Goal: Check status: Check status

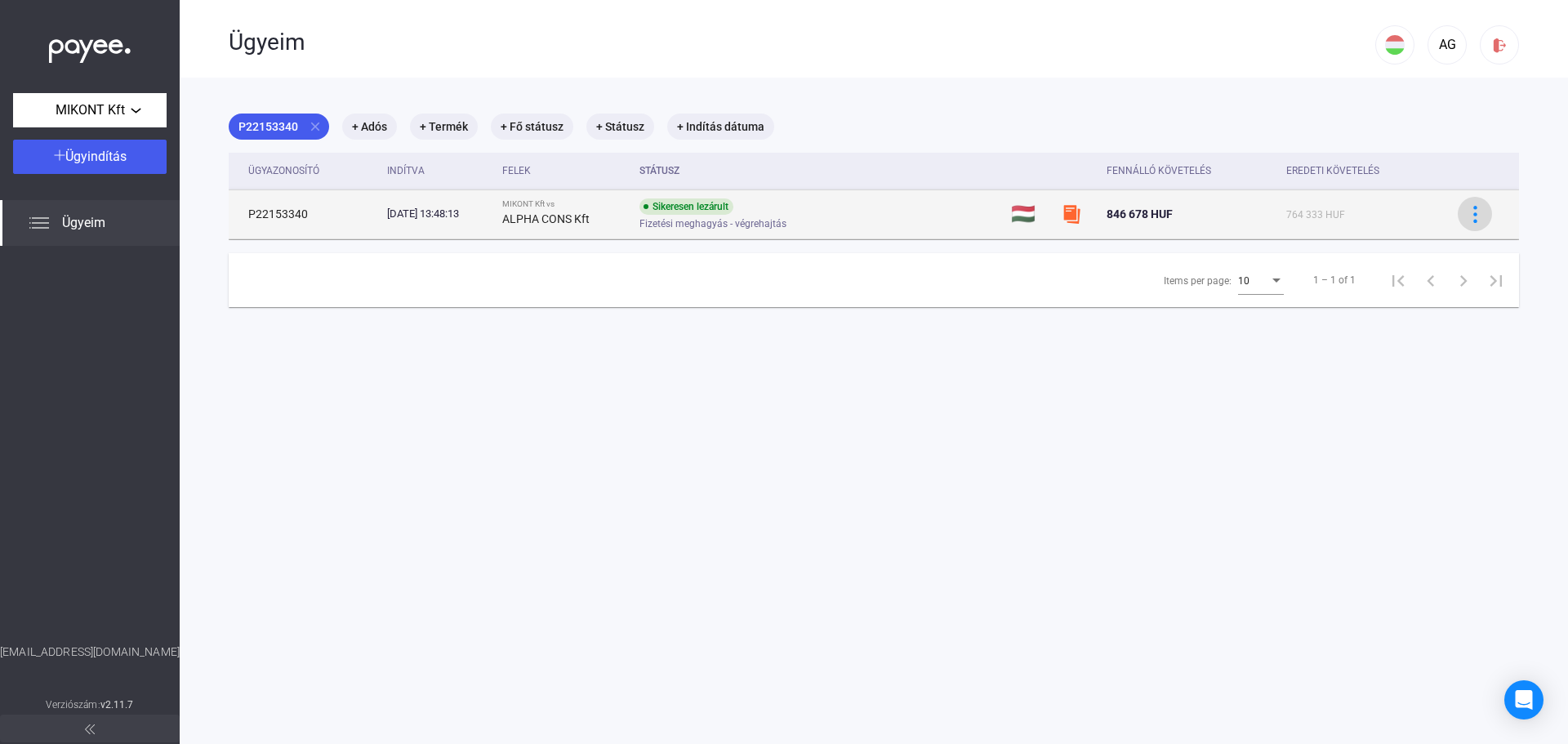
click at [1466, 212] on img at bounding box center [1475, 214] width 17 height 17
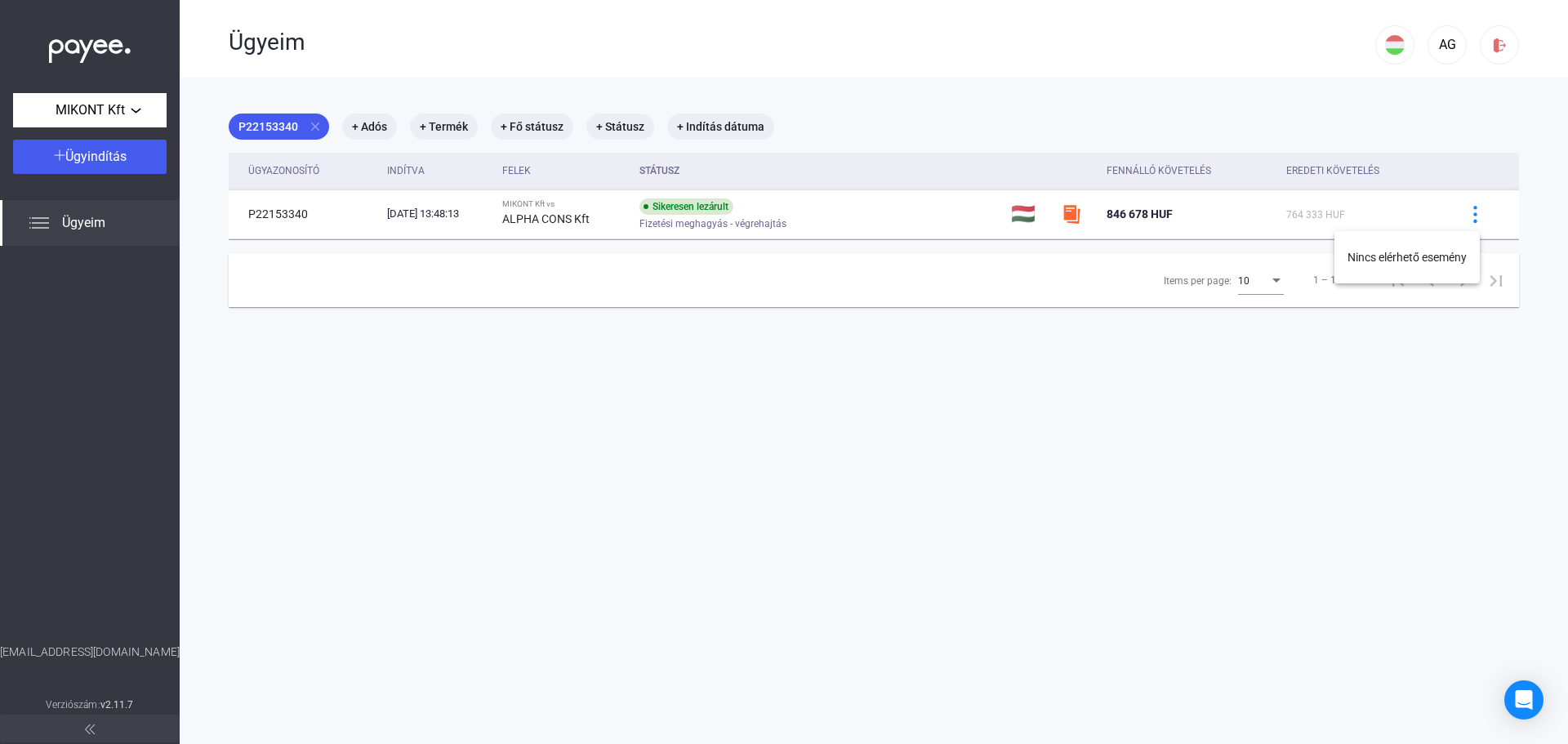
click at [1134, 457] on div at bounding box center [784, 372] width 1568 height 744
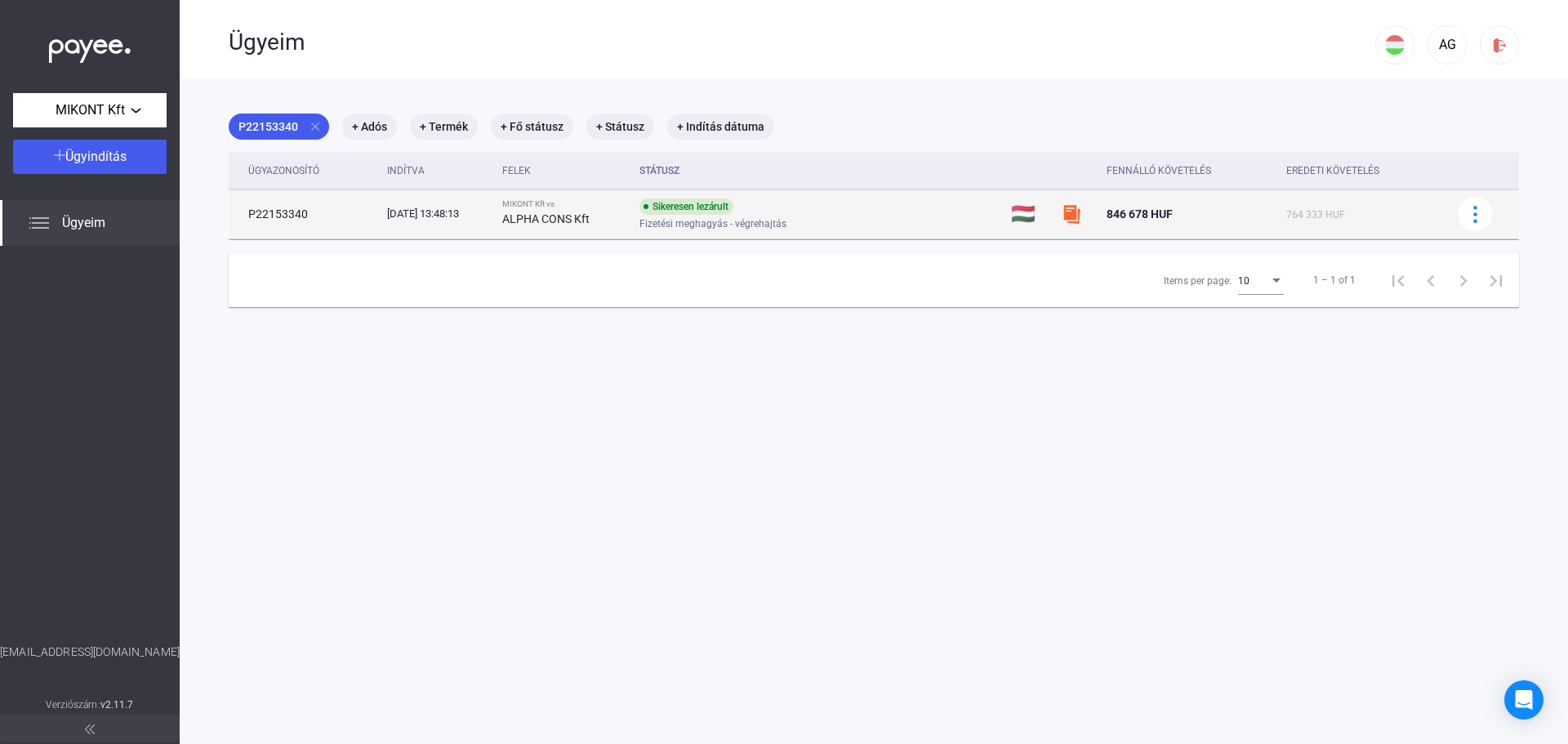
click at [550, 226] on div "ALPHA CONS Kft" at bounding box center [564, 220] width 123 height 20
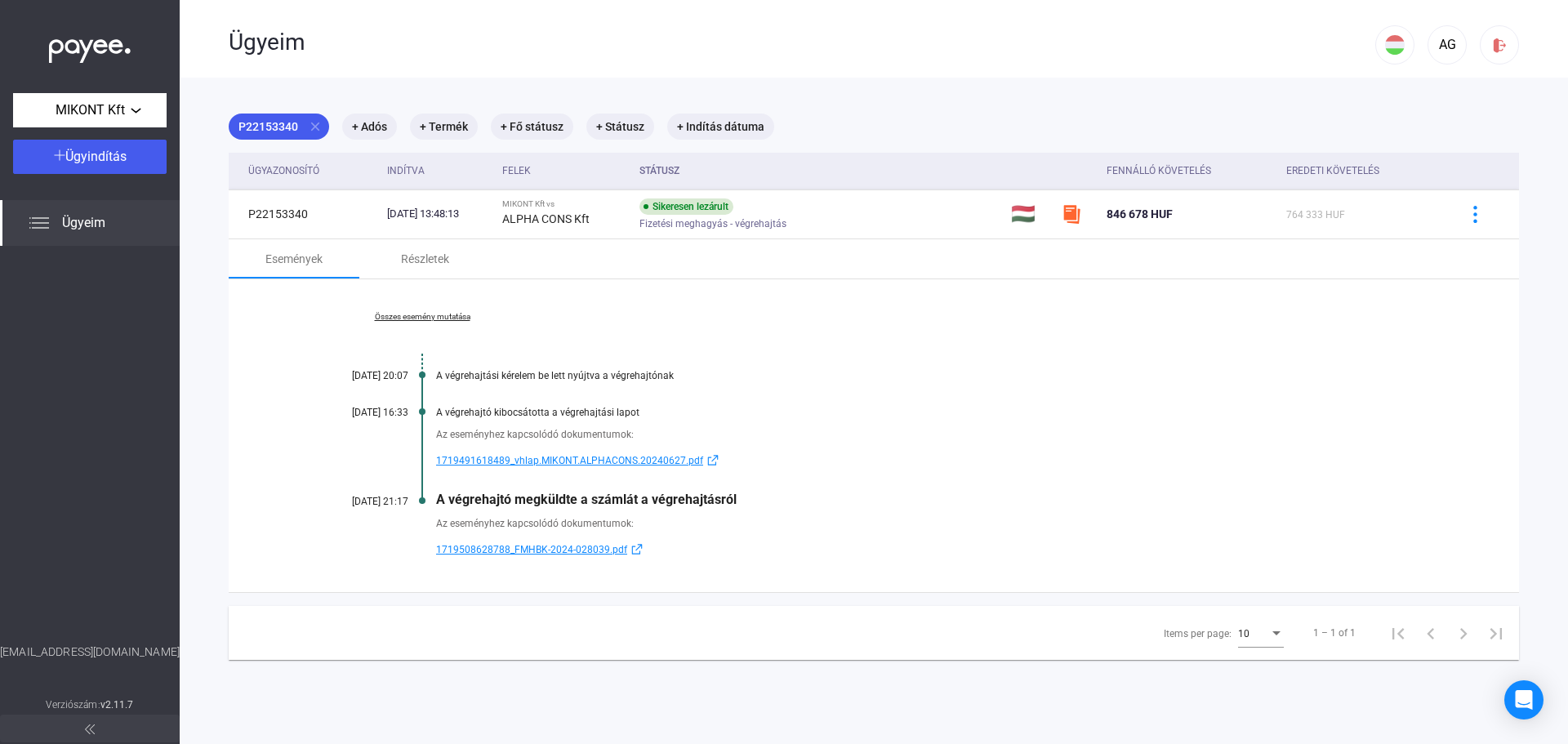
click at [558, 461] on span "1719491618489_vhlap.MIKONT.ALPHACONS.20240627.pdf" at bounding box center [570, 461] width 267 height 20
click at [502, 546] on span "1719508628788_FMHBK-2024-028039.pdf" at bounding box center [531, 550] width 191 height 20
click at [420, 317] on link "Összes esemény mutatása" at bounding box center [422, 317] width 224 height 10
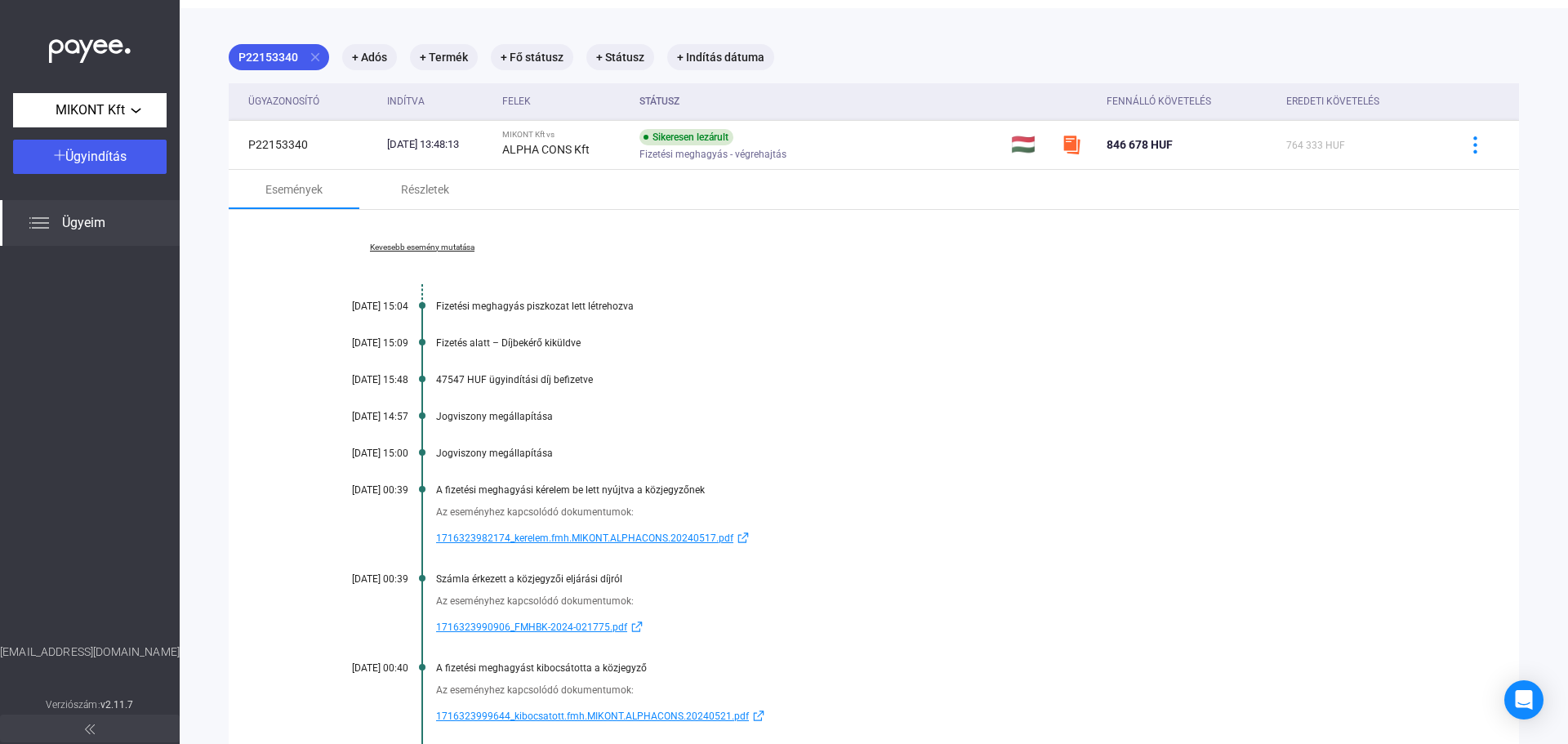
scroll to position [163, 0]
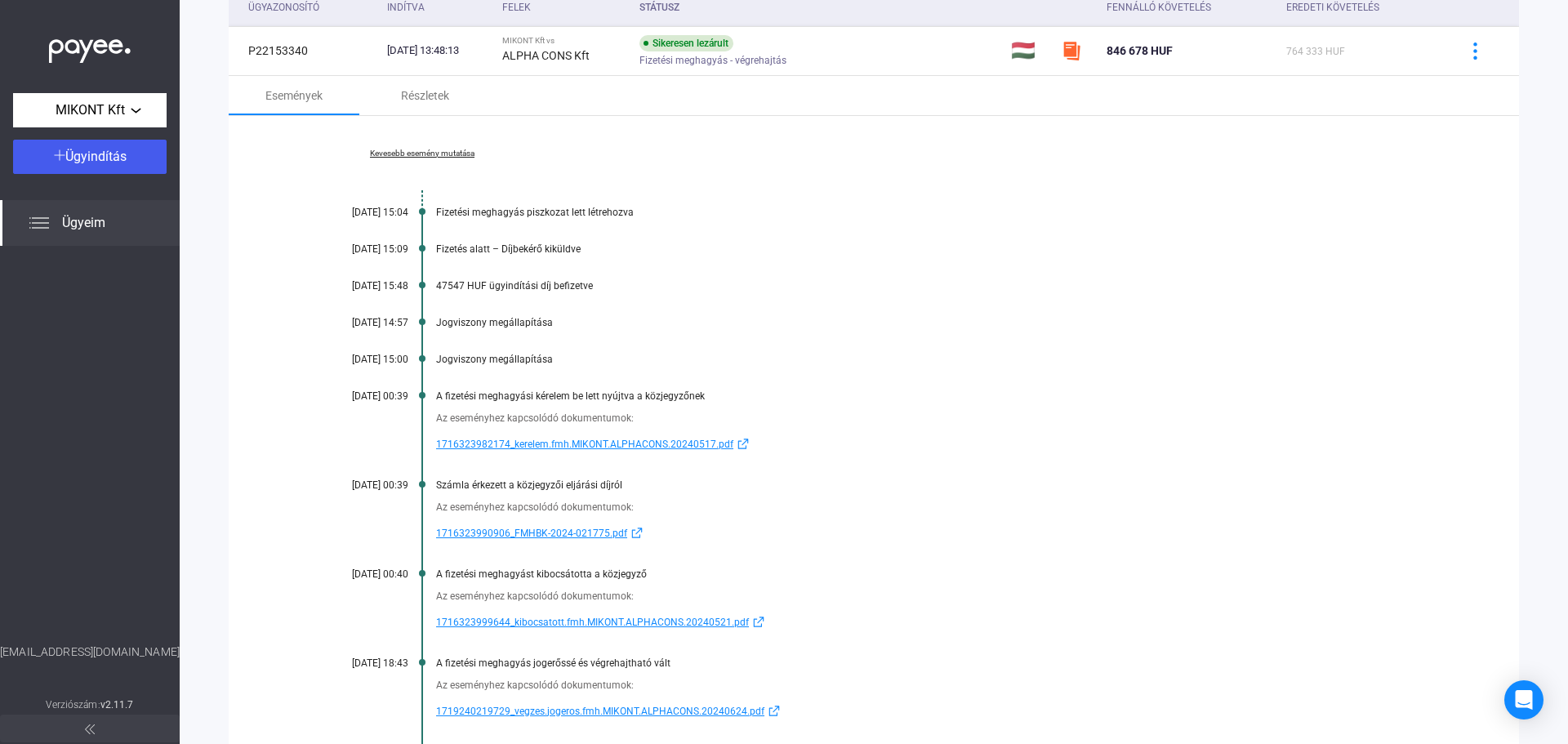
click at [474, 628] on span "1716323999644_kibocsatott.fmh.MIKONT.ALPHACONS.20240521.pdf" at bounding box center [592, 622] width 313 height 20
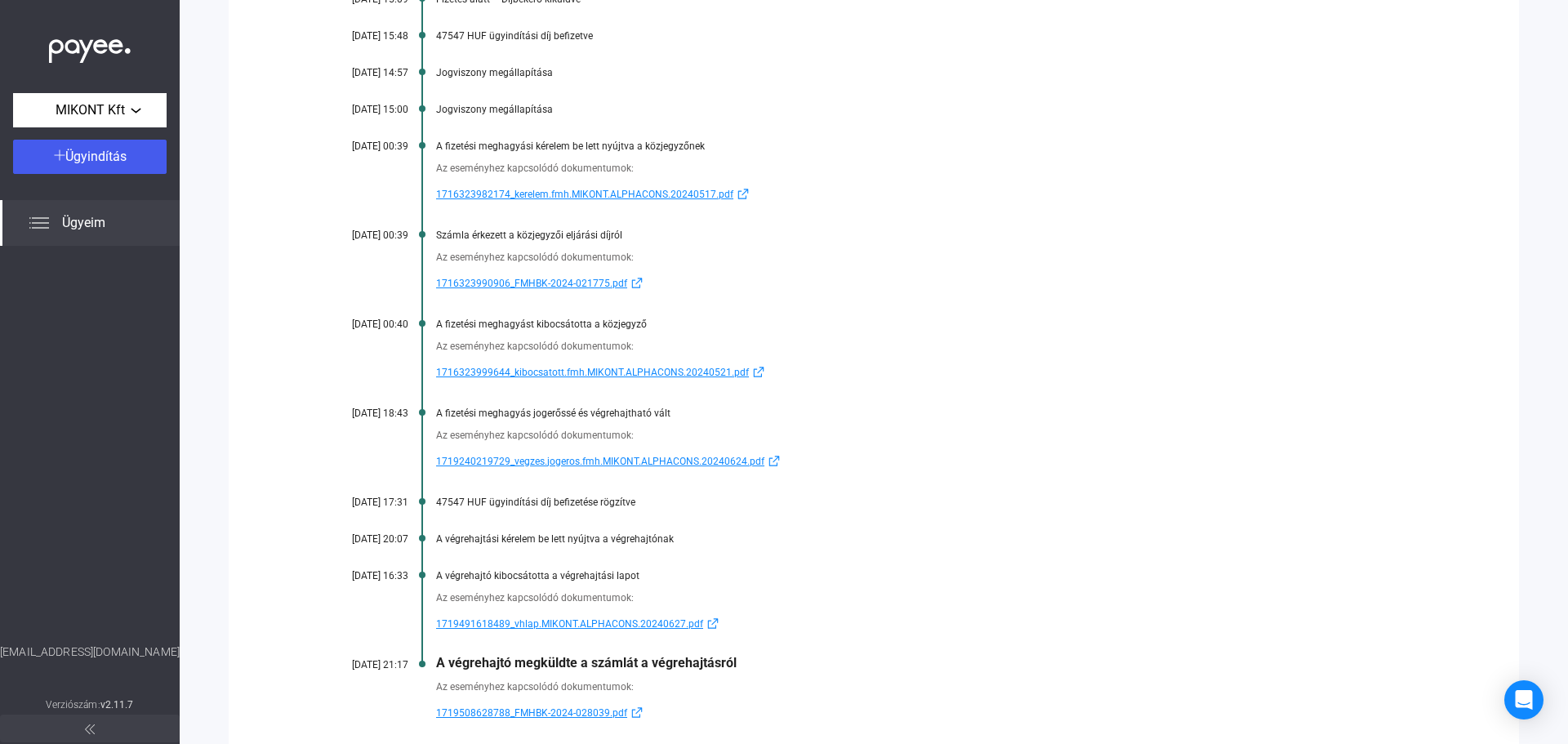
scroll to position [490, 0]
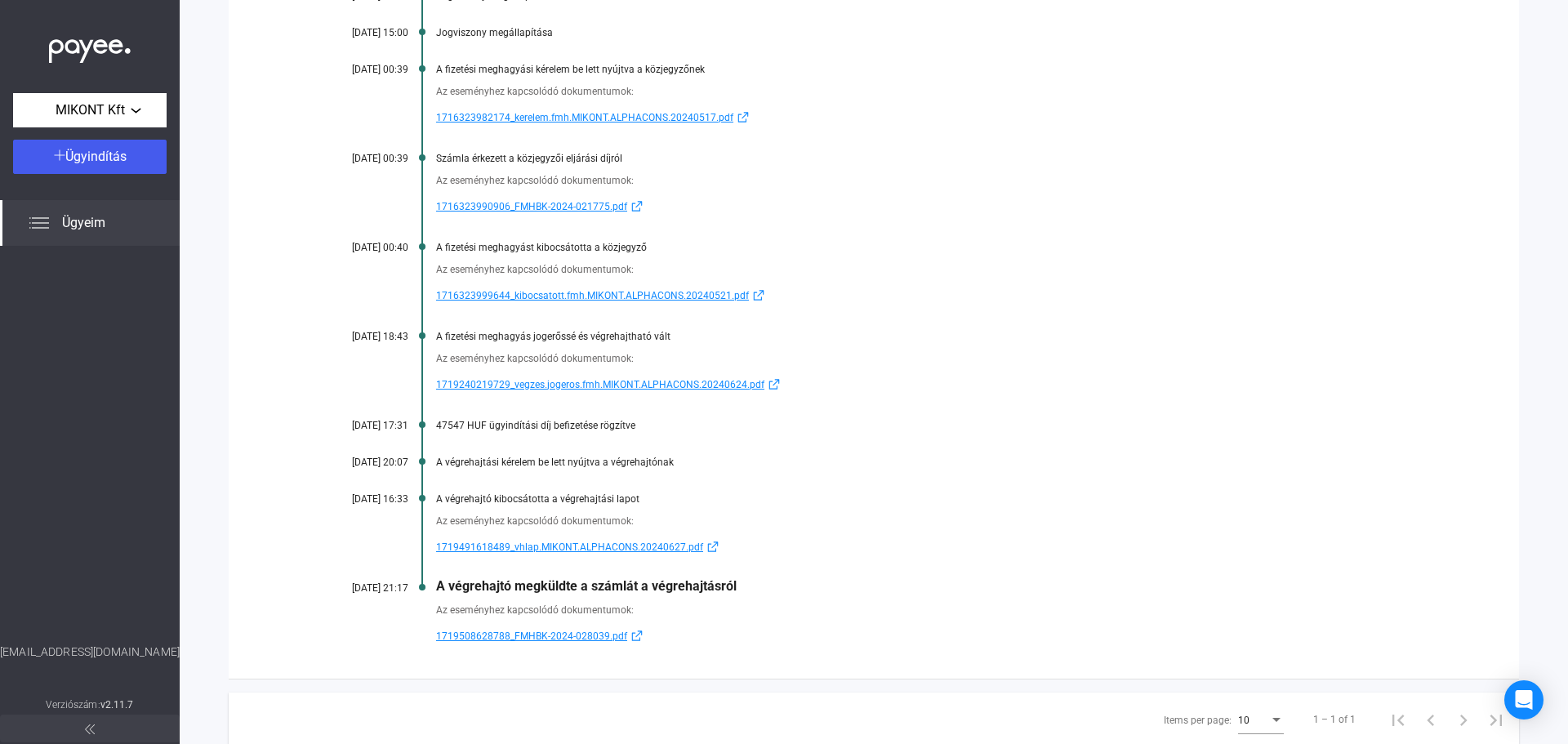
click at [678, 380] on span "1719240219729_vegzes.jogeros.fmh.MIKONT.ALPHACONS.20240624.pdf" at bounding box center [600, 385] width 328 height 20
click at [644, 543] on span "1719491618489_vhlap.MIKONT.ALPHACONS.20240627.pdf" at bounding box center [570, 548] width 267 height 20
click at [502, 631] on span "1719508628788_FMHBK-2024-028039.pdf" at bounding box center [531, 637] width 191 height 20
